Goal: Complete application form

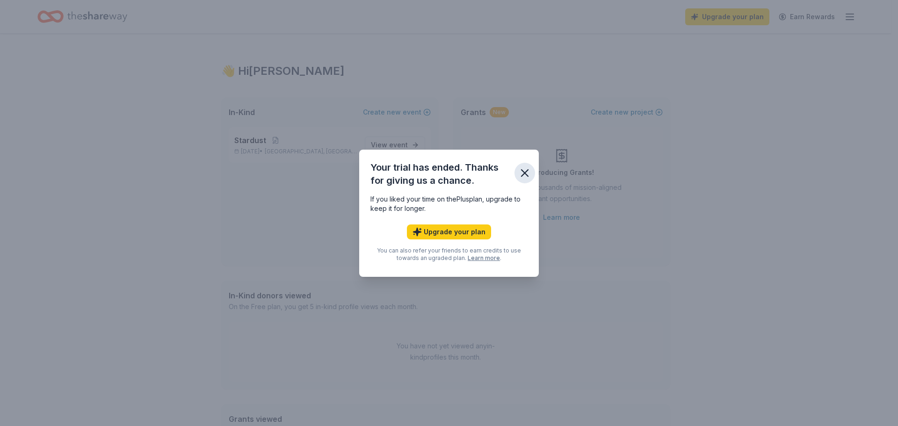
click at [528, 177] on icon "button" at bounding box center [524, 173] width 13 height 13
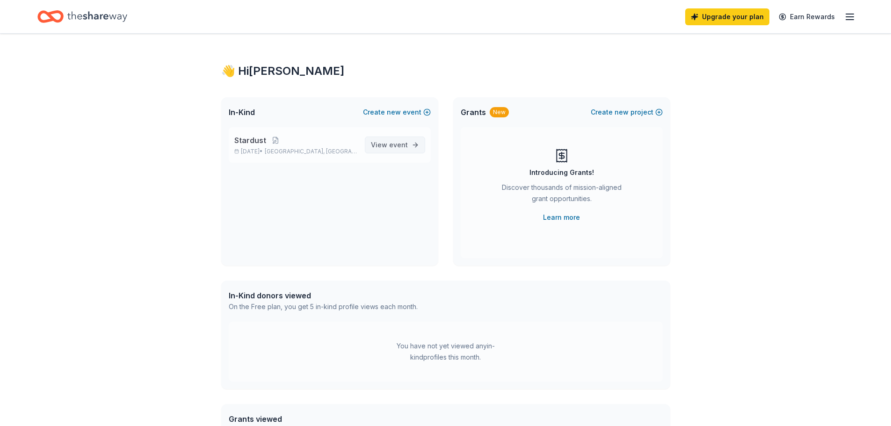
click at [396, 145] on span "event" at bounding box center [398, 145] width 19 height 8
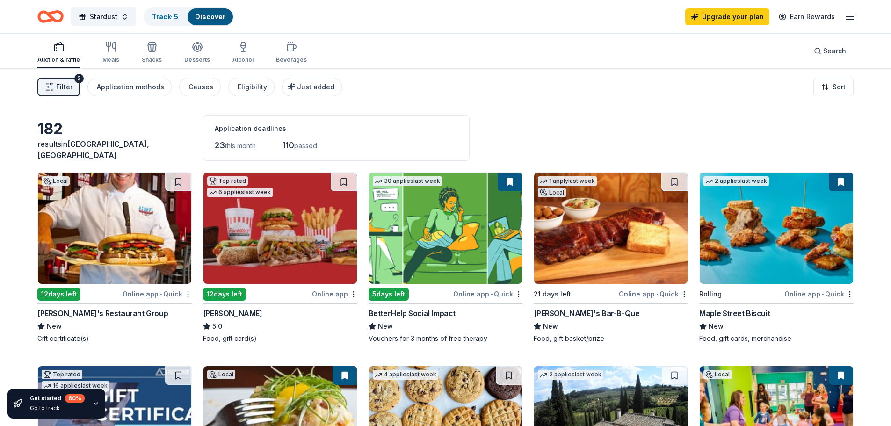
click at [59, 85] on span "Filter" at bounding box center [64, 86] width 16 height 11
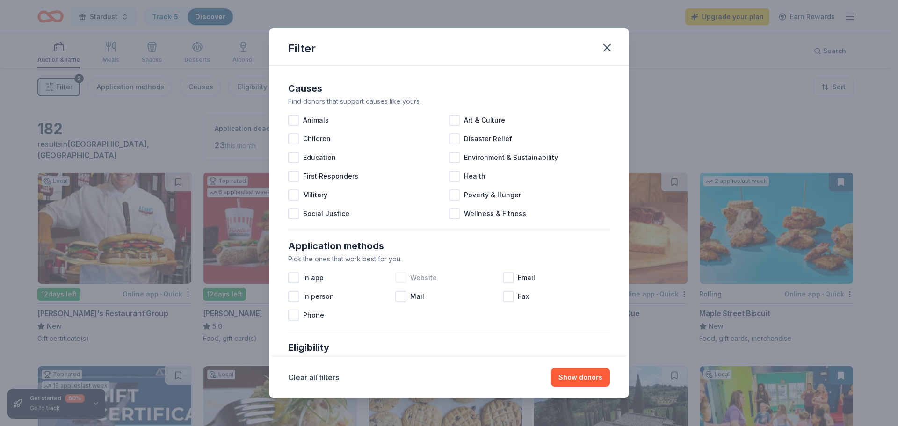
click at [397, 276] on div at bounding box center [400, 277] width 11 height 11
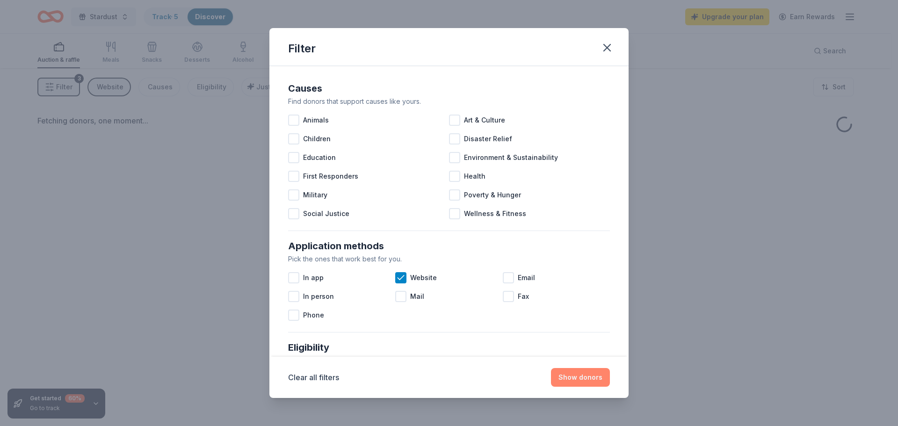
click at [585, 384] on button "Show donors" at bounding box center [580, 377] width 59 height 19
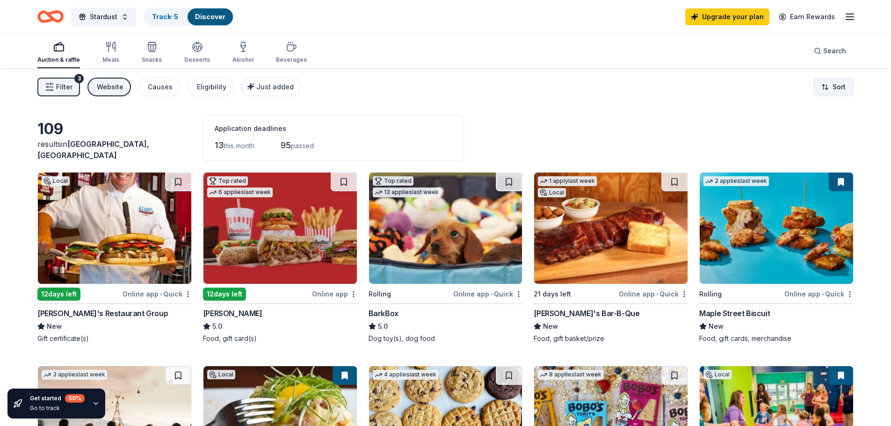
click at [840, 89] on html "Stardust Track · 5 Discover Upgrade your plan Earn Rewards Auction & raffle Mea…" at bounding box center [445, 213] width 891 height 426
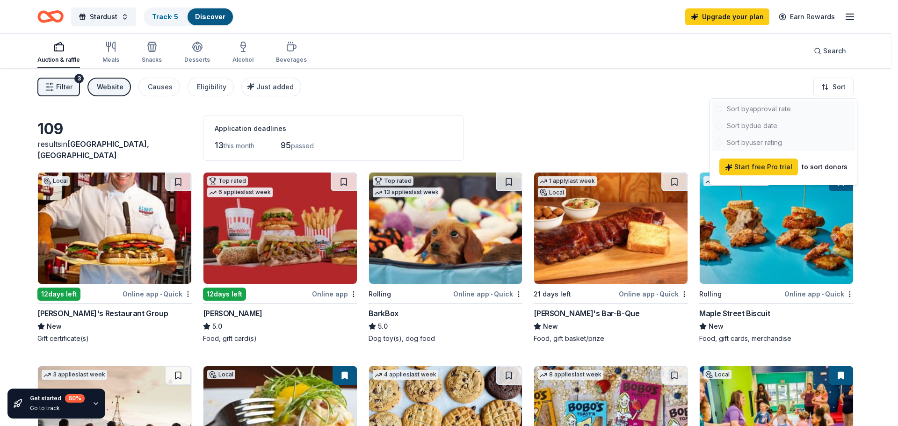
click at [587, 92] on html "Stardust Track · 5 Discover Upgrade your plan Earn Rewards Auction & raffle Mea…" at bounding box center [449, 213] width 898 height 426
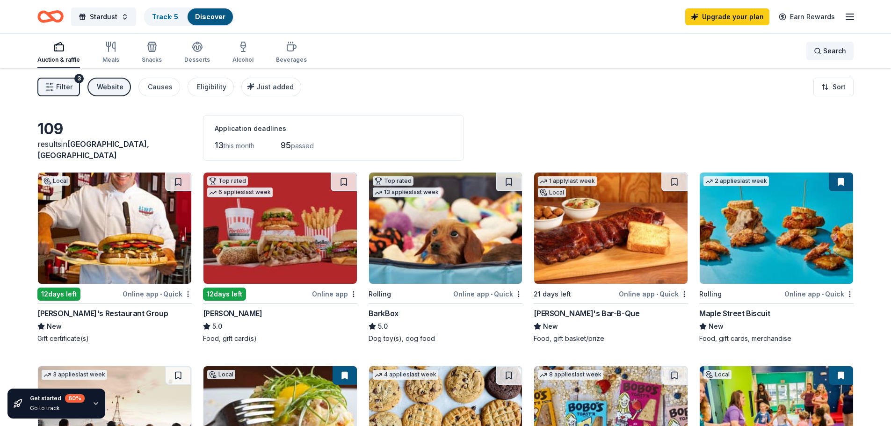
click at [837, 53] on span "Search" at bounding box center [834, 50] width 23 height 11
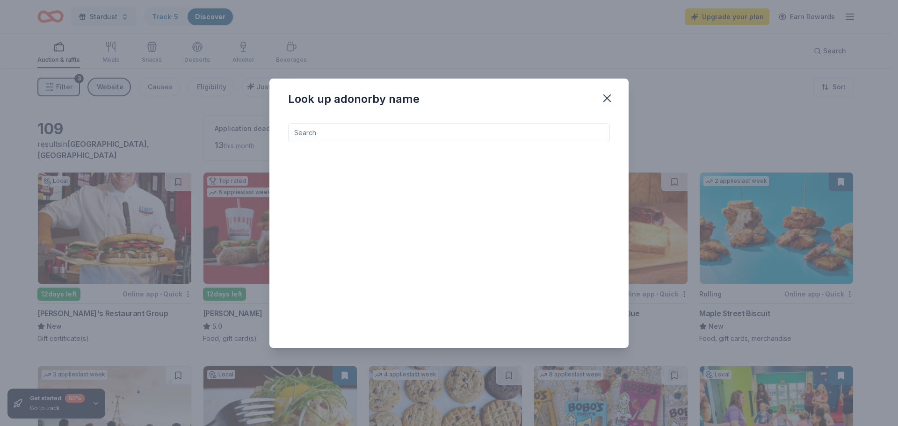
click at [537, 135] on input at bounding box center [449, 133] width 322 height 19
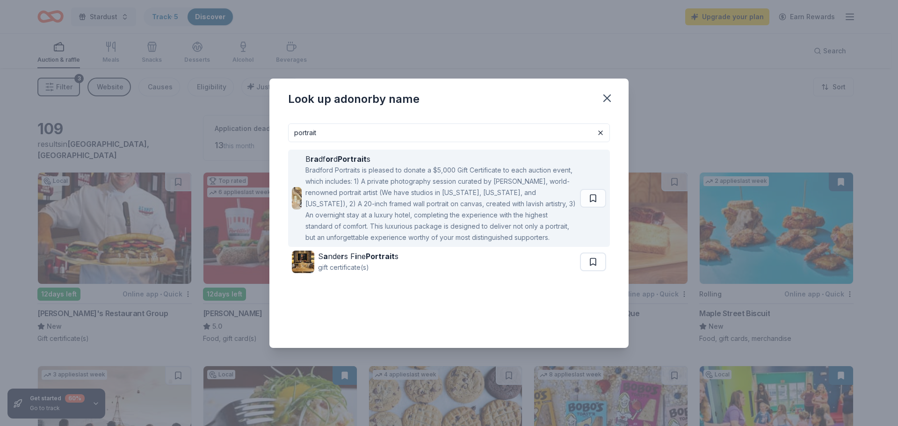
type input "portrait"
click at [490, 215] on div "Bradford Portraits is pleased to donate a $5,000 Gift Certificate to each aucti…" at bounding box center [441, 204] width 271 height 79
click at [486, 188] on div "Bradford Portraits is pleased to donate a $5,000 Gift Certificate to each aucti…" at bounding box center [441, 204] width 271 height 79
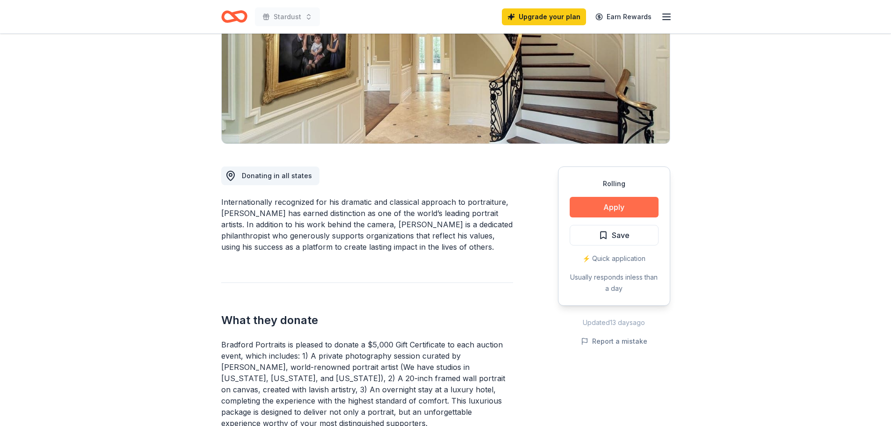
click at [625, 208] on button "Apply" at bounding box center [614, 207] width 89 height 21
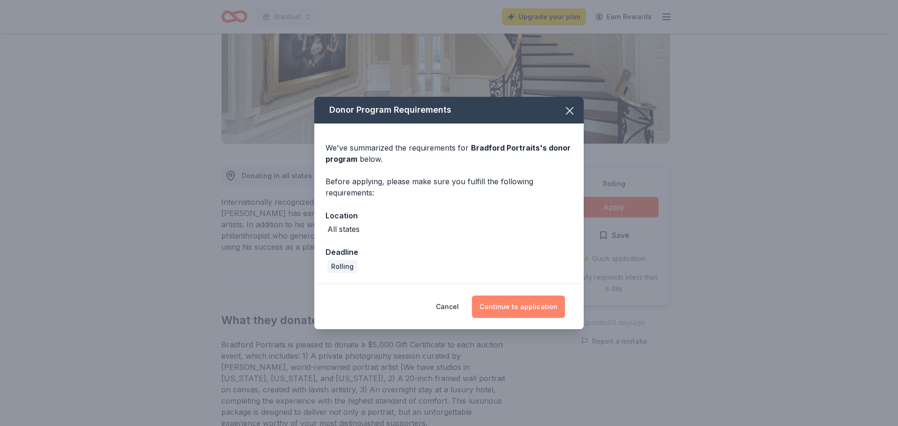
click at [541, 303] on button "Continue to application" at bounding box center [518, 307] width 93 height 22
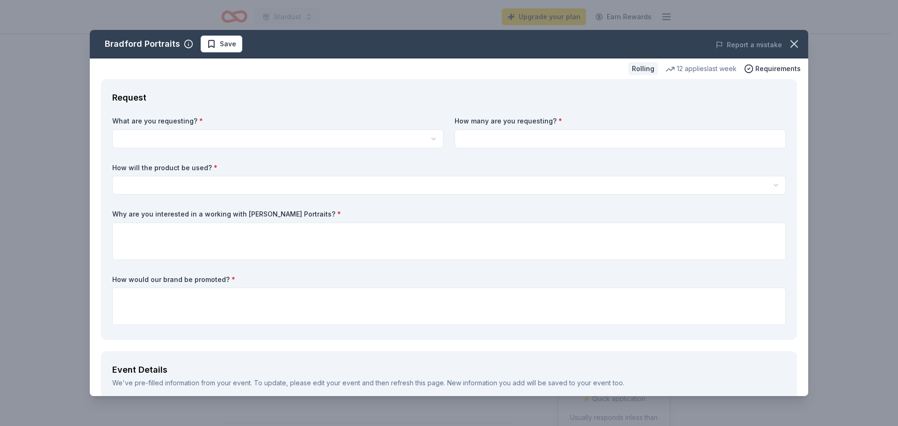
click at [307, 133] on html "Stardust Upgrade your plan Earn Rewards Rolling Share Bradford Portraits New 12…" at bounding box center [449, 213] width 898 height 426
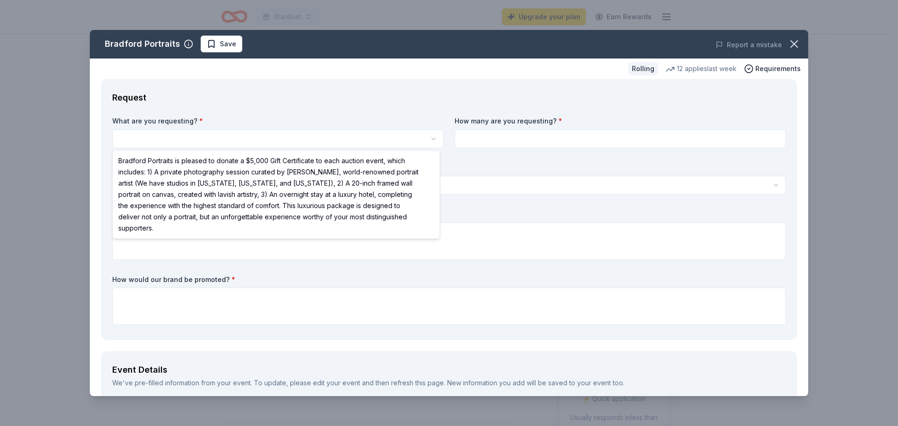
select select "Bradford Portraits is pleased to donate a $5,000 Gift Certificate to each aucti…"
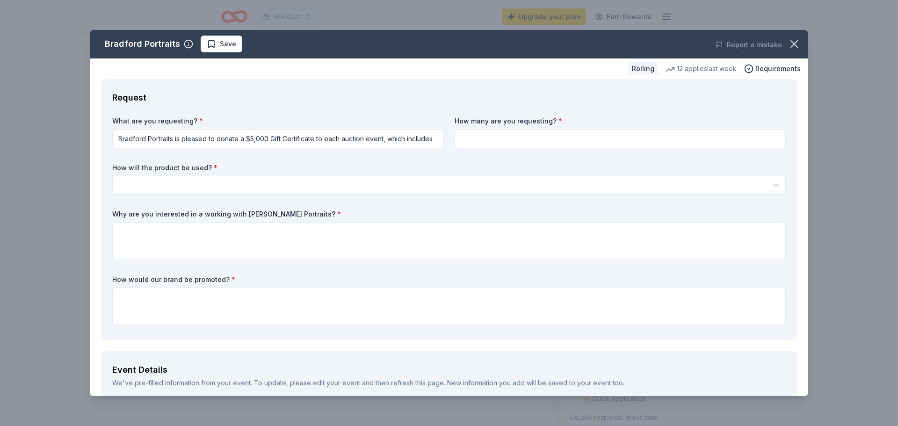
click at [539, 144] on input at bounding box center [620, 139] width 331 height 19
click at [617, 185] on html "Stardust Upgrade your plan Earn Rewards Rolling Share Bradford Portraits New 12…" at bounding box center [449, 213] width 898 height 426
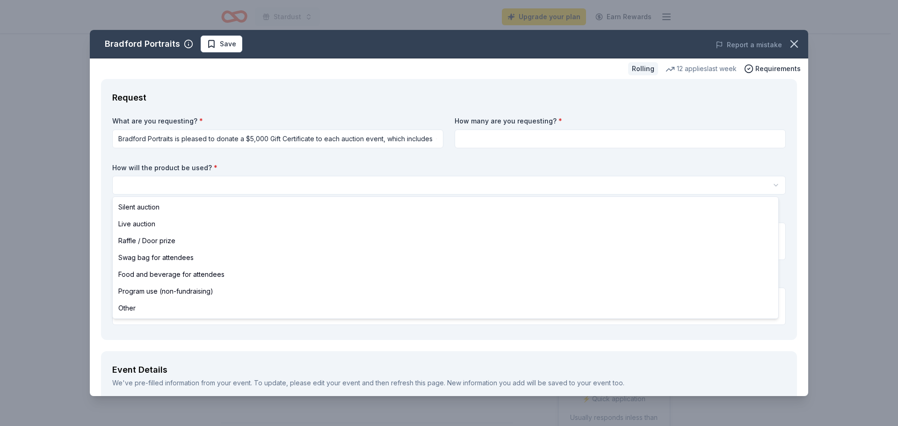
select select "silentAuction"
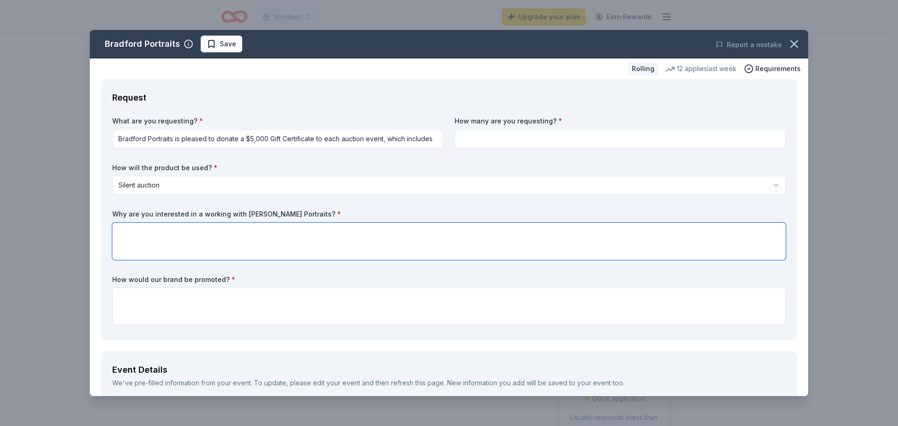
click at [458, 229] on textarea at bounding box center [449, 241] width 674 height 37
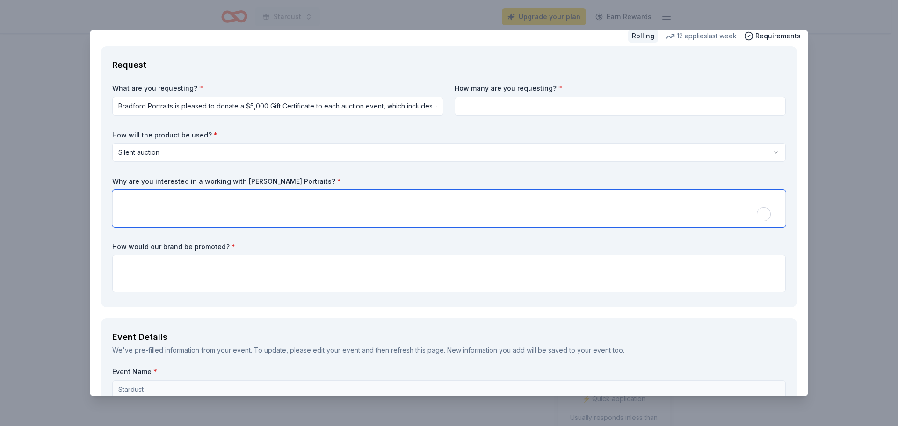
scroll to position [47, 0]
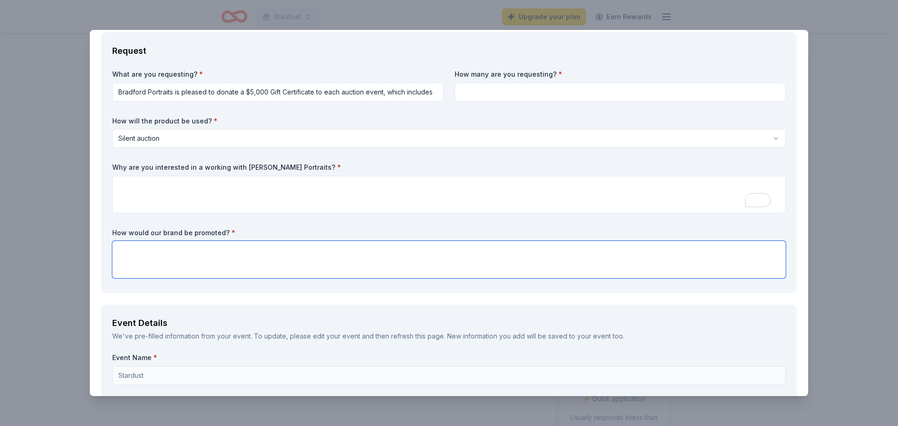
click at [448, 255] on textarea at bounding box center [449, 259] width 674 height 37
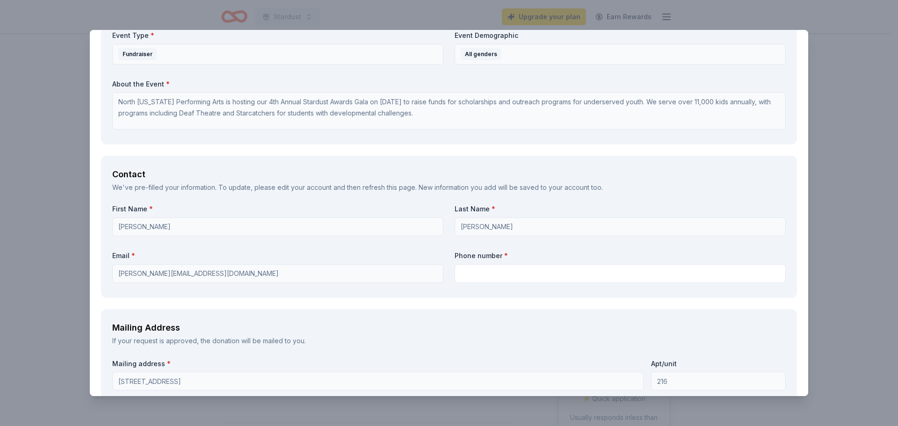
scroll to position [515, 0]
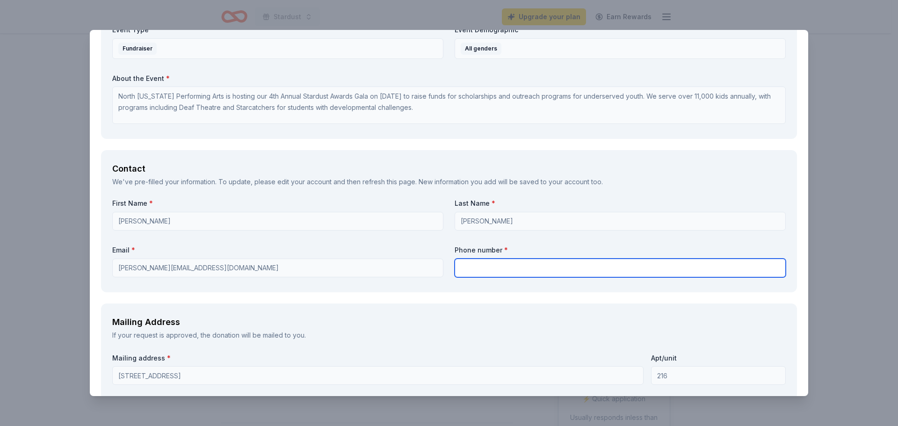
click at [571, 267] on input "text" at bounding box center [620, 268] width 331 height 19
type input "9727681226"
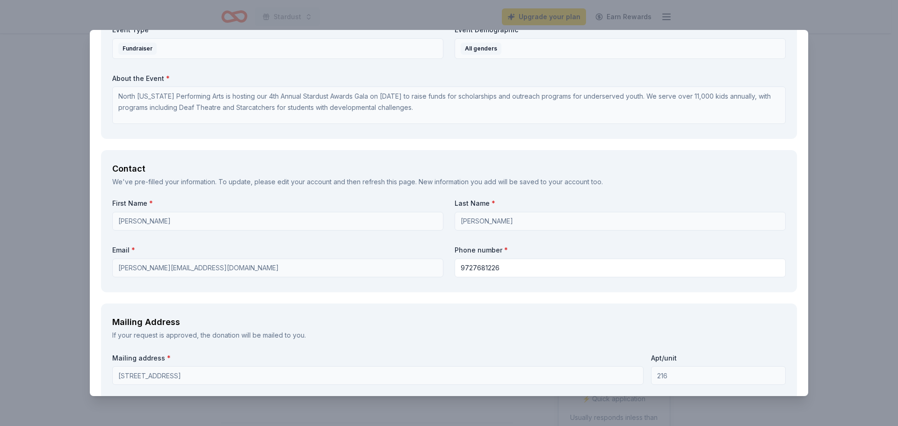
click at [439, 317] on div "Mailing Address" at bounding box center [449, 322] width 674 height 15
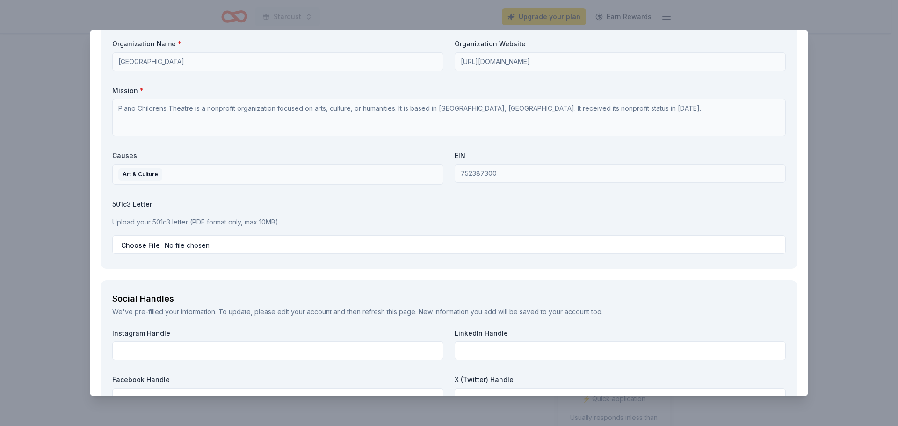
scroll to position [936, 0]
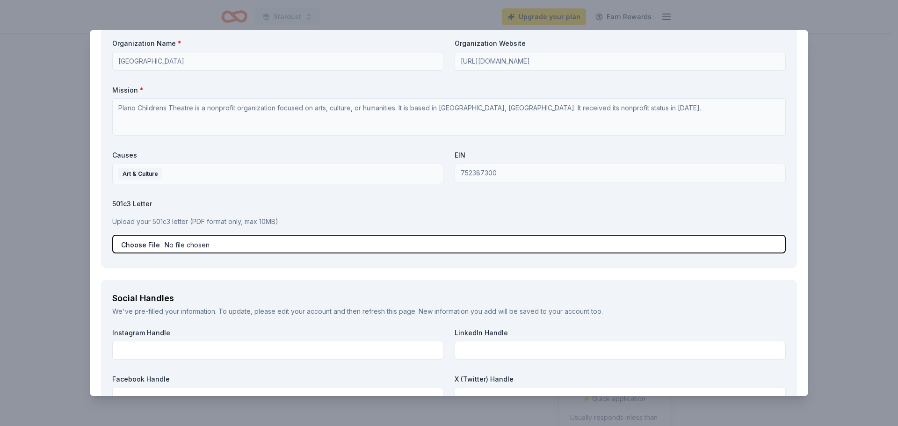
click at [183, 239] on input "file" at bounding box center [449, 244] width 674 height 19
type input "C:\fakepath\NTPA Tax Exempt Determination_501(c)(3) - UPDATED 2024 (2).pdf"
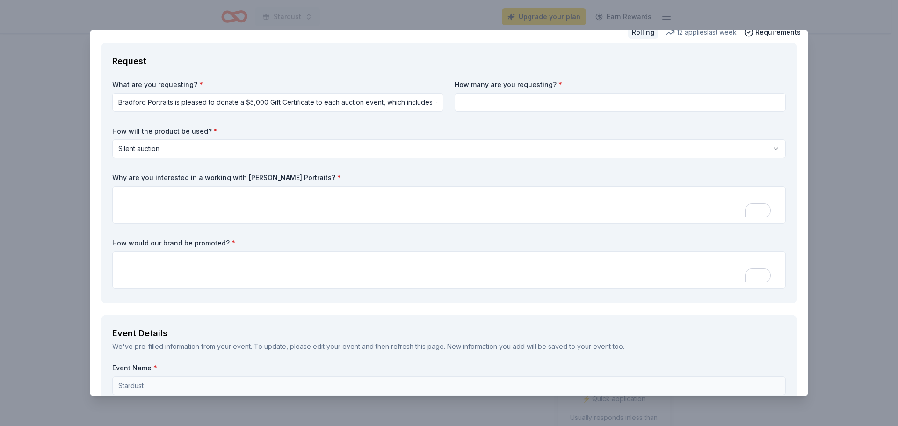
scroll to position [0, 0]
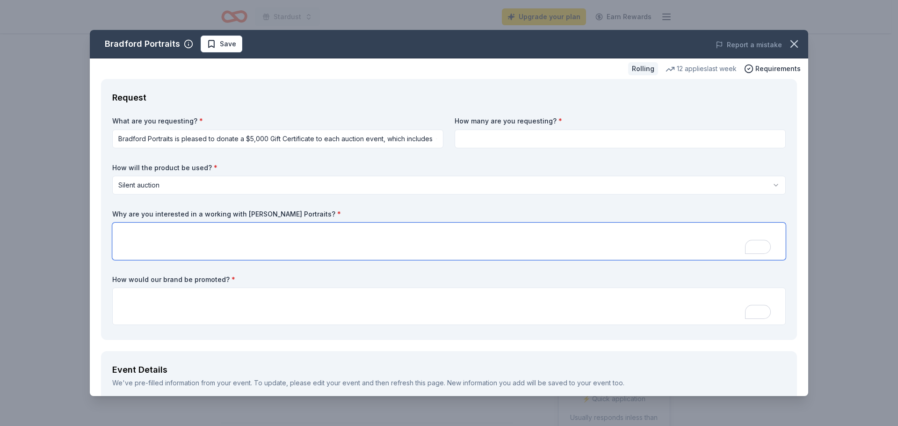
click at [433, 237] on textarea "To enrich screen reader interactions, please activate Accessibility in Grammarl…" at bounding box center [449, 241] width 674 height 37
click at [322, 233] on textarea "To enrich screen reader interactions, please activate Accessibility in Grammarl…" at bounding box center [449, 241] width 674 height 37
type textarea "It's a unique experience and it your reviews are great!"
click at [281, 304] on textarea "To enrich screen reader interactions, please activate Accessibility in Grammarl…" at bounding box center [449, 306] width 674 height 37
type textarea "recognitaion in our silent auction system."
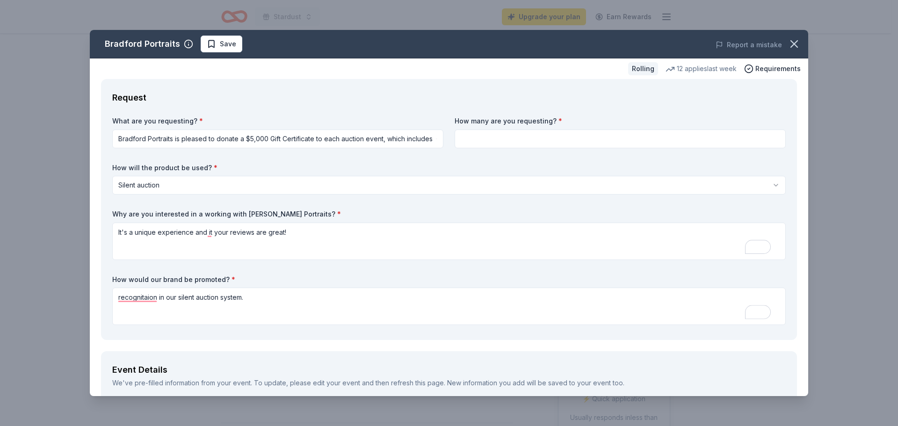
click at [489, 137] on input at bounding box center [620, 139] width 331 height 19
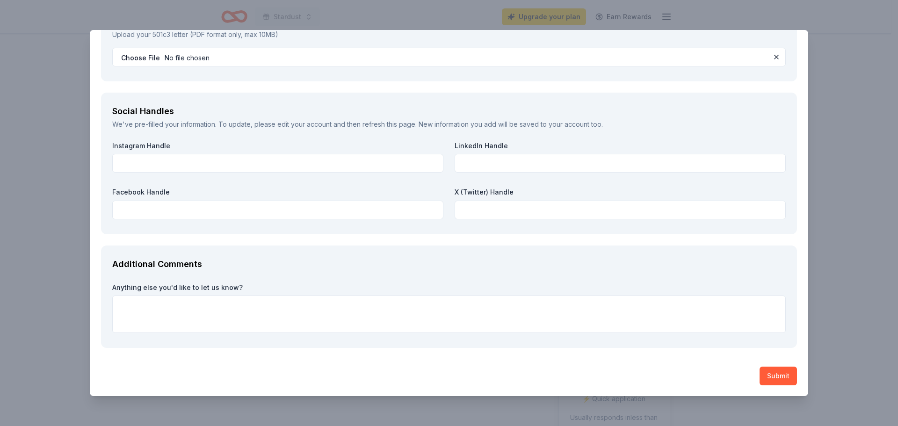
scroll to position [1123, 0]
type input "2"
click at [769, 372] on button "Submit" at bounding box center [778, 375] width 37 height 19
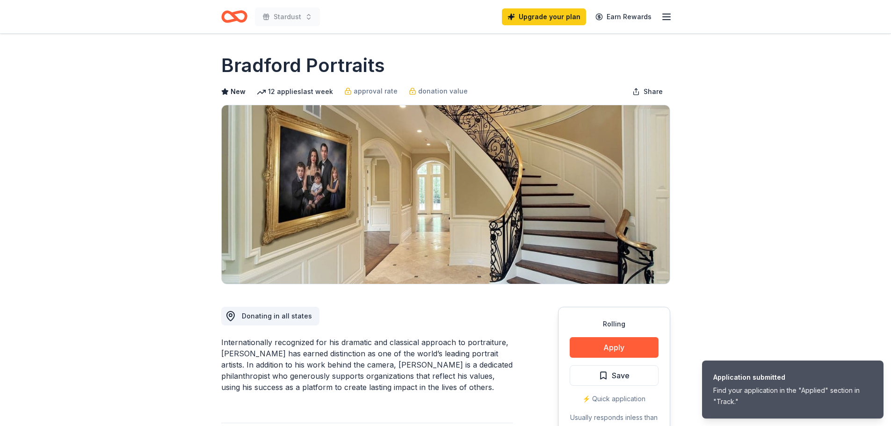
scroll to position [0, 0]
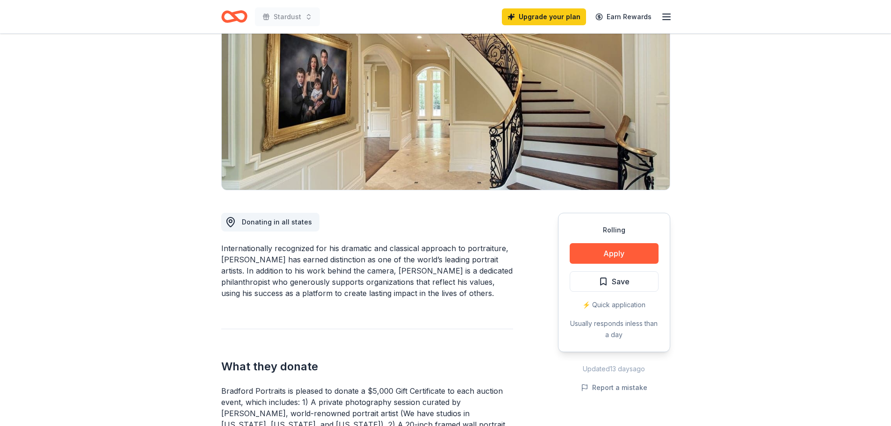
scroll to position [94, 0]
drag, startPoint x: 218, startPoint y: 256, endPoint x: 241, endPoint y: 259, distance: 23.1
